Goal: Task Accomplishment & Management: Manage account settings

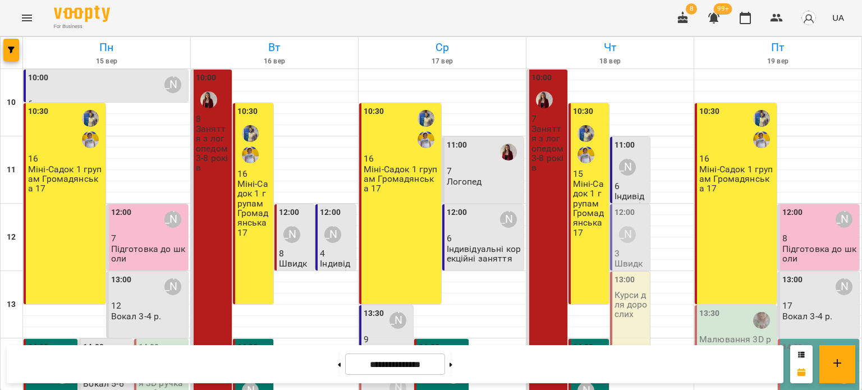
scroll to position [224, 0]
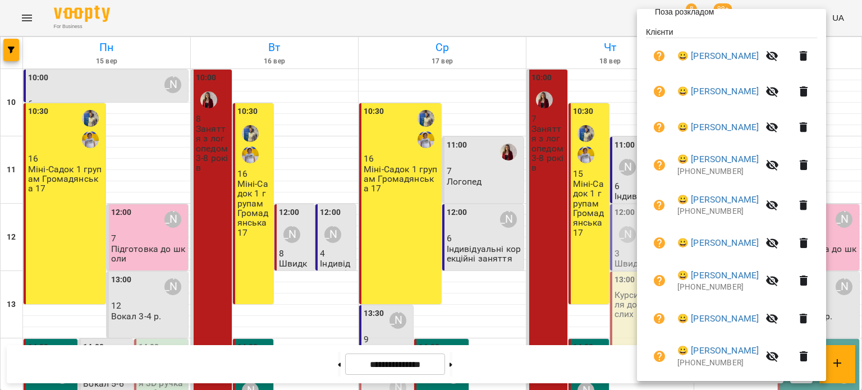
scroll to position [0, 0]
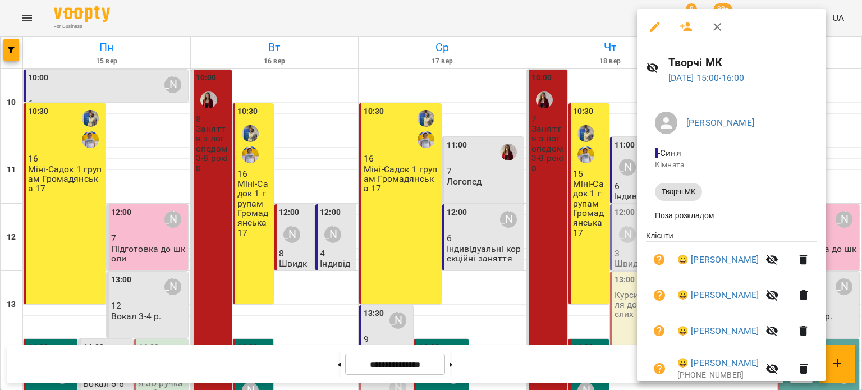
click at [685, 29] on icon "button" at bounding box center [686, 26] width 12 height 9
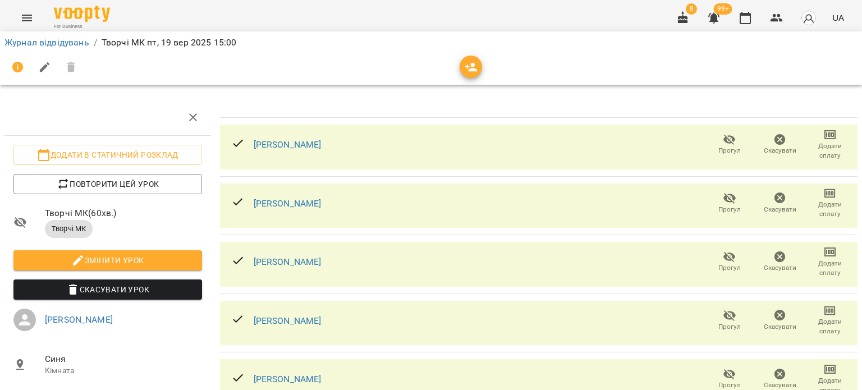
click at [471, 67] on icon "button" at bounding box center [471, 67] width 13 height 13
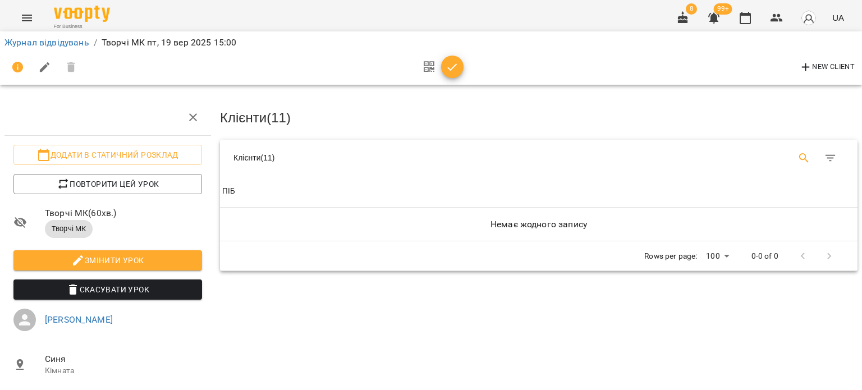
click at [799, 153] on icon "Search" at bounding box center [804, 158] width 10 height 10
type input "*"
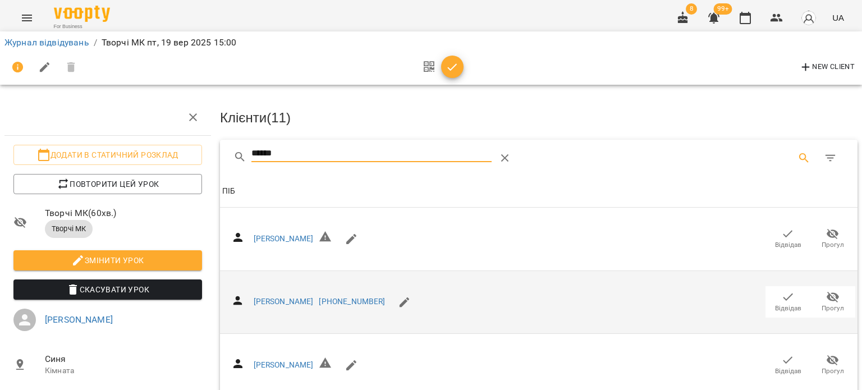
click at [783, 296] on icon "button" at bounding box center [788, 296] width 10 height 7
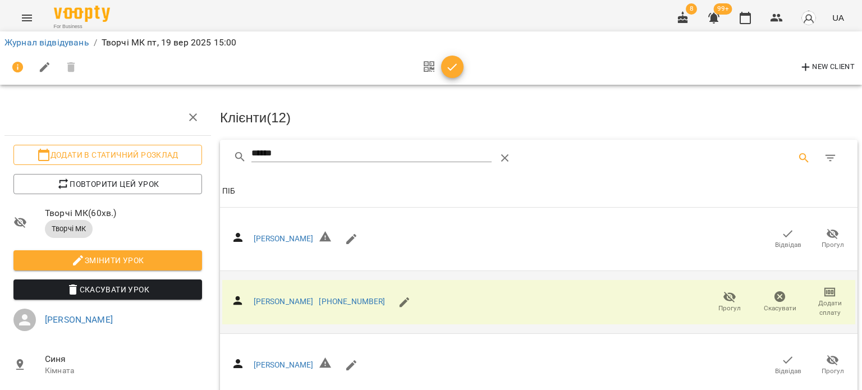
drag, startPoint x: 285, startPoint y: 150, endPoint x: 176, endPoint y: 152, distance: 109.4
click at [176, 152] on div "Додати в статичний розклад Повторити цей урок Творчі МК ( 60 хв. ) Творчі МК Зм…" at bounding box center [431, 248] width 871 height 406
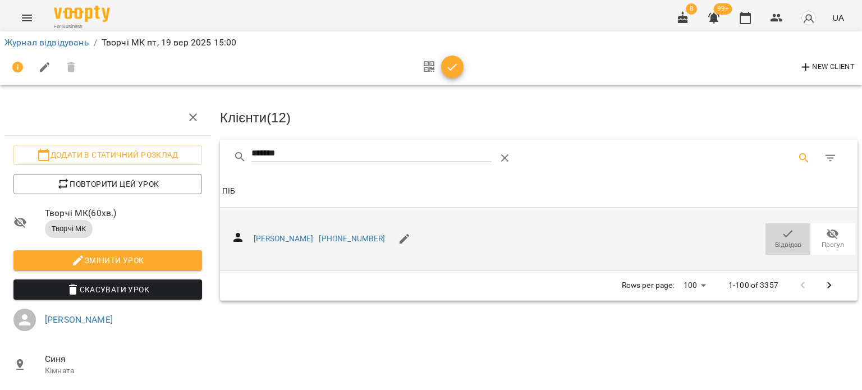
click at [781, 237] on icon "button" at bounding box center [787, 233] width 13 height 13
drag, startPoint x: 304, startPoint y: 155, endPoint x: 150, endPoint y: 153, distance: 153.2
click at [150, 153] on div "Додати в статичний розклад Повторити цей урок Творчі МК ( 60 хв. ) Творчі МК Зм…" at bounding box center [431, 248] width 871 height 406
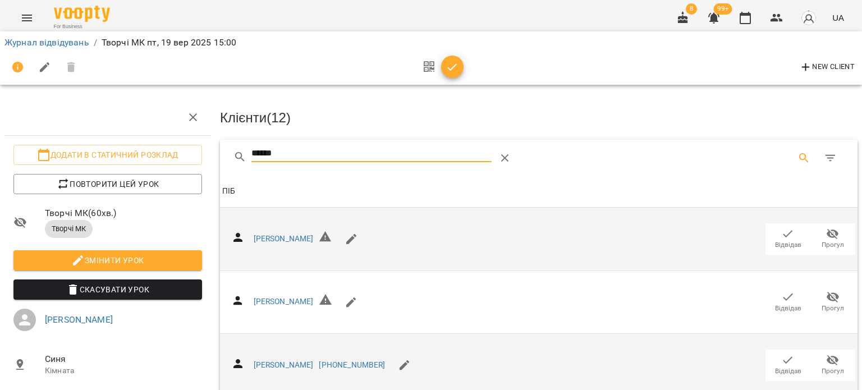
scroll to position [168, 0]
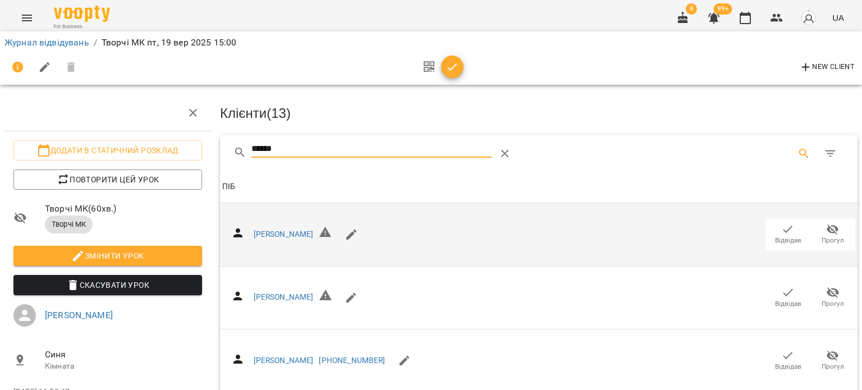
type input "******"
drag, startPoint x: 786, startPoint y: 322, endPoint x: 654, endPoint y: 259, distance: 146.1
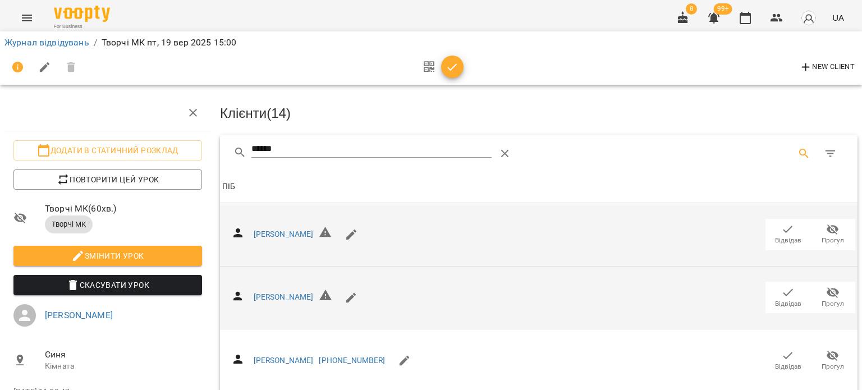
scroll to position [0, 0]
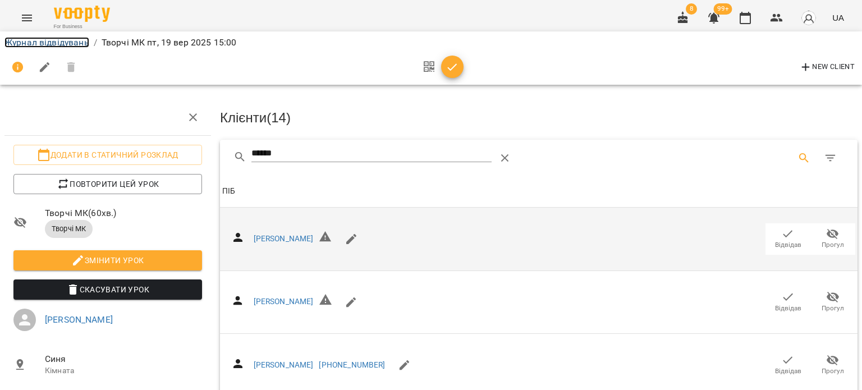
drag, startPoint x: 43, startPoint y: 43, endPoint x: 61, endPoint y: 53, distance: 20.9
click at [43, 42] on link "Журнал відвідувань" at bounding box center [46, 42] width 85 height 11
